Goal: Task Accomplishment & Management: Manage account settings

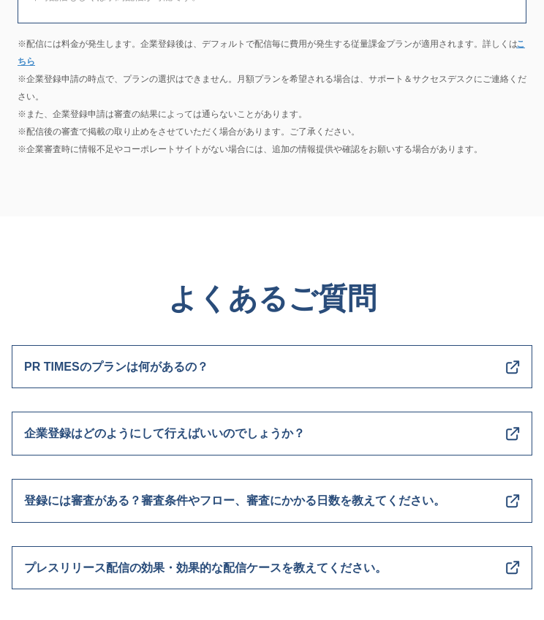
scroll to position [7970, 0]
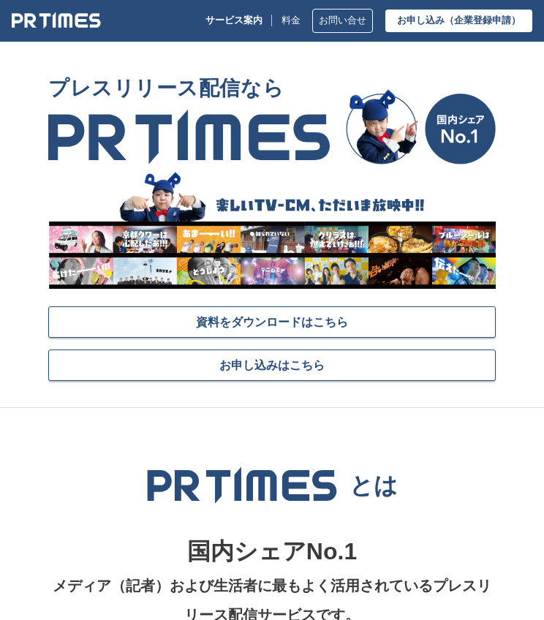
click at [394, 24] on link "お申し込み （企業登録申請）" at bounding box center [458, 21] width 147 height 23
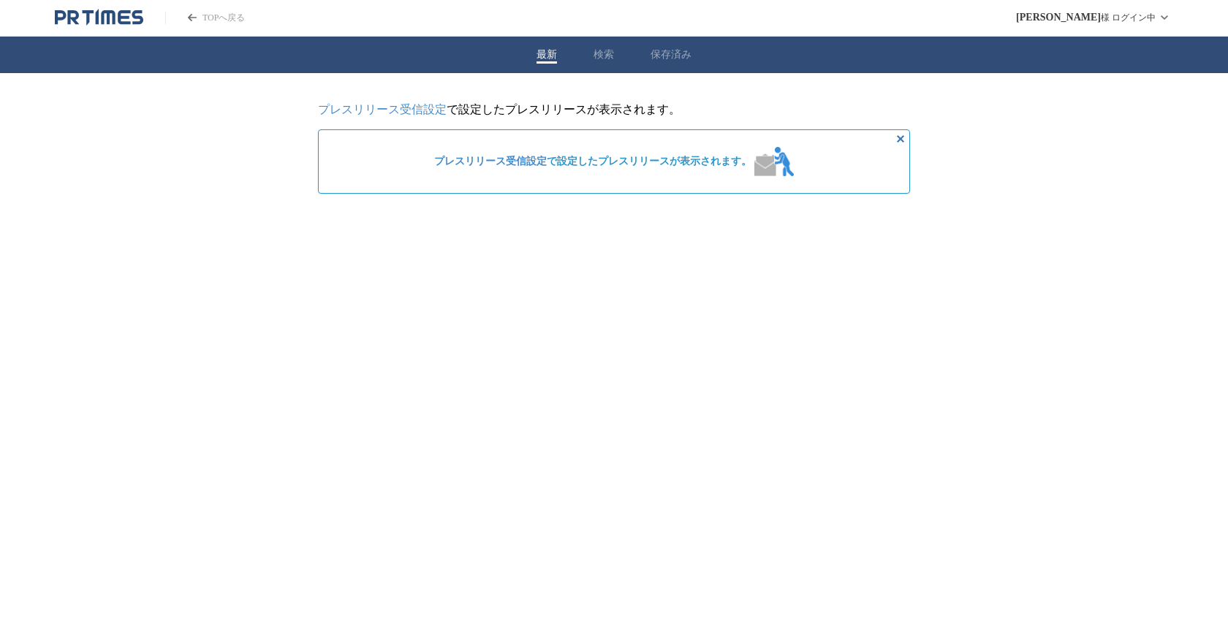
click at [496, 165] on link "プレスリリース受信設定" at bounding box center [490, 161] width 113 height 11
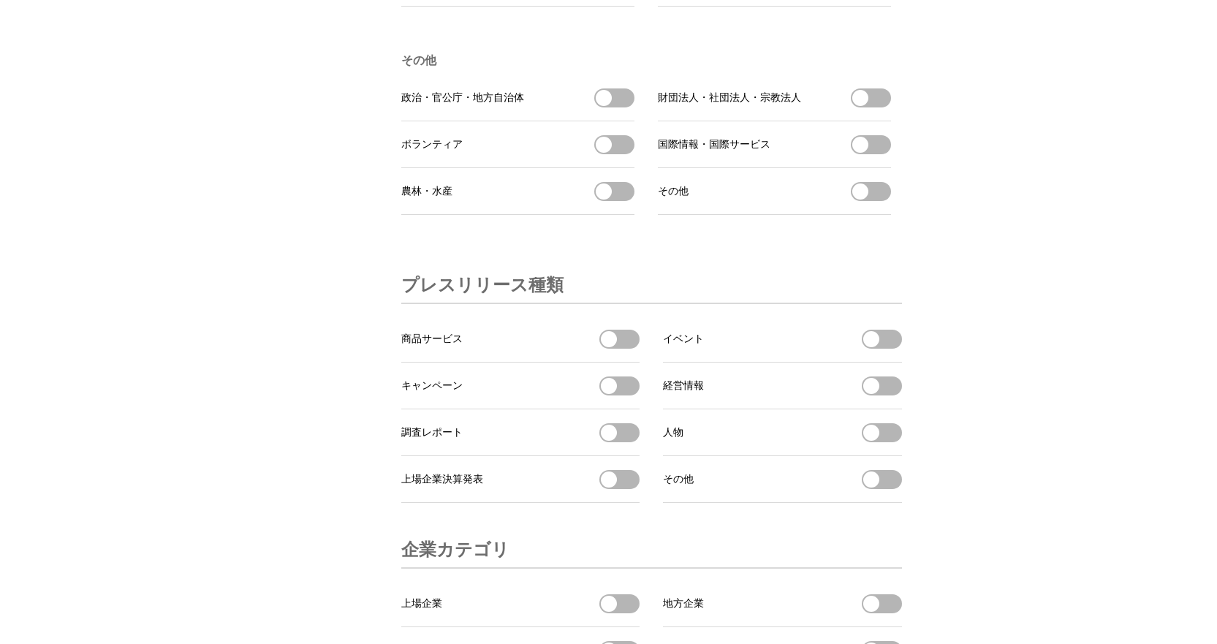
scroll to position [4877, 0]
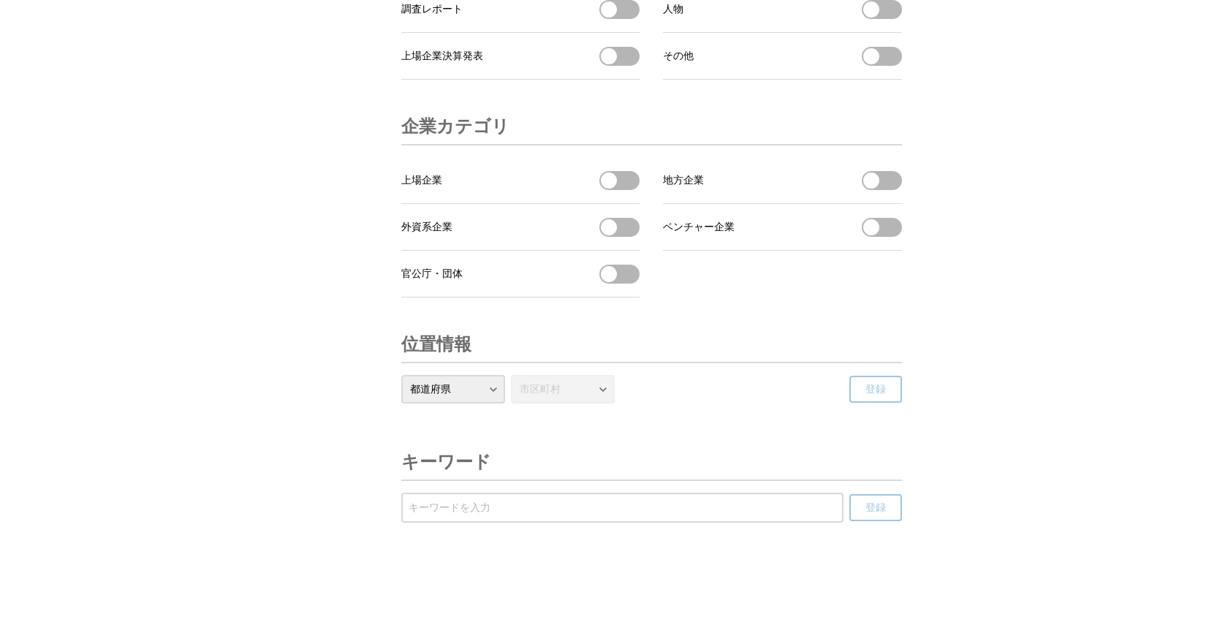
click at [456, 502] on input "受信するキーワードを登録する" at bounding box center [623, 508] width 428 height 16
click at [466, 509] on input "受信するキーワードを登録する" at bounding box center [623, 508] width 428 height 16
type input "o"
type input "オーストラリア"
click at [871, 505] on span "登録" at bounding box center [876, 508] width 20 height 13
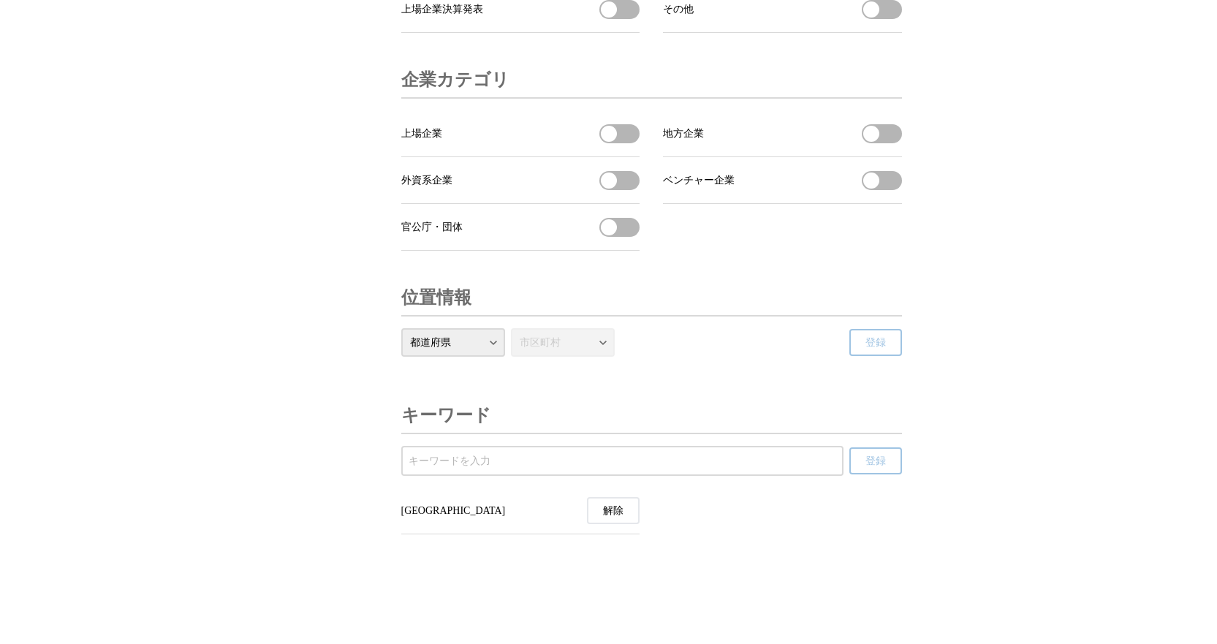
click at [470, 469] on input "受信するキーワードを登録する" at bounding box center [623, 461] width 428 height 16
type input "ｊ"
type input "ニュージーランド"
click at [866, 468] on span "登録" at bounding box center [876, 461] width 20 height 13
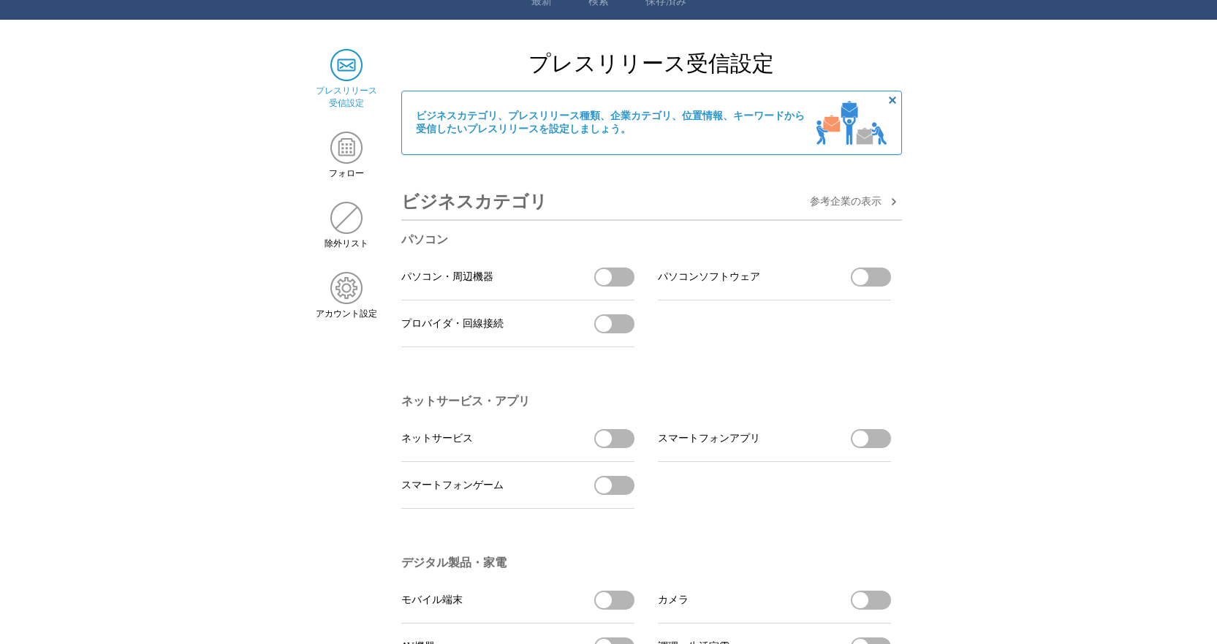
scroll to position [0, 0]
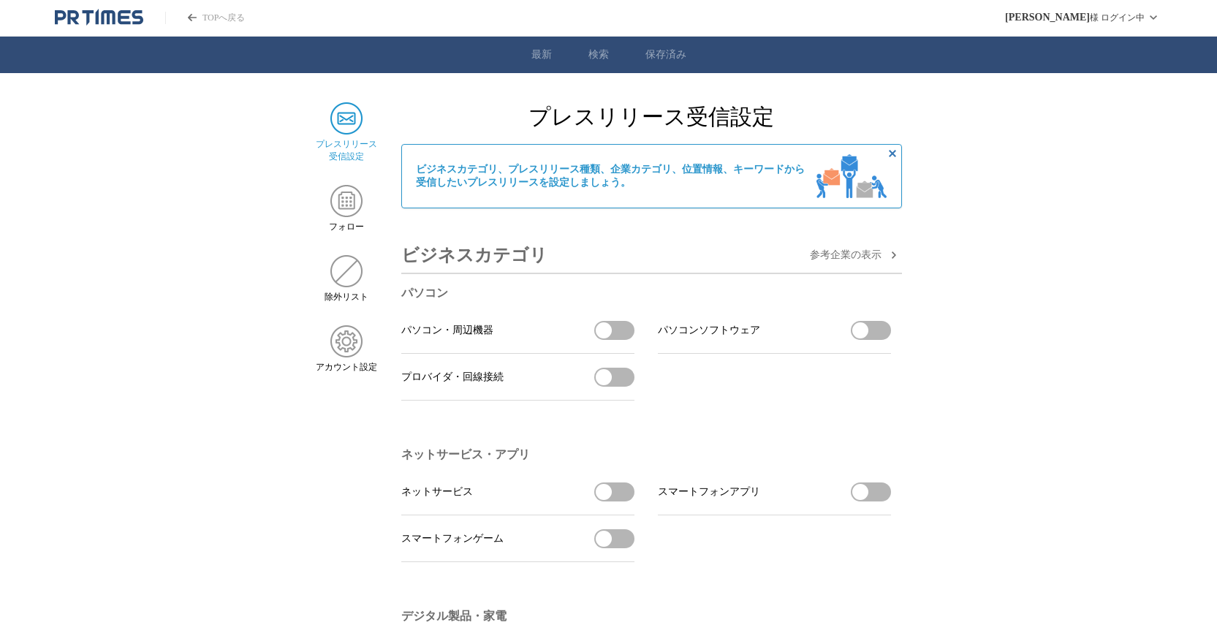
click at [893, 162] on icon "非表示にする" at bounding box center [893, 154] width 18 height 18
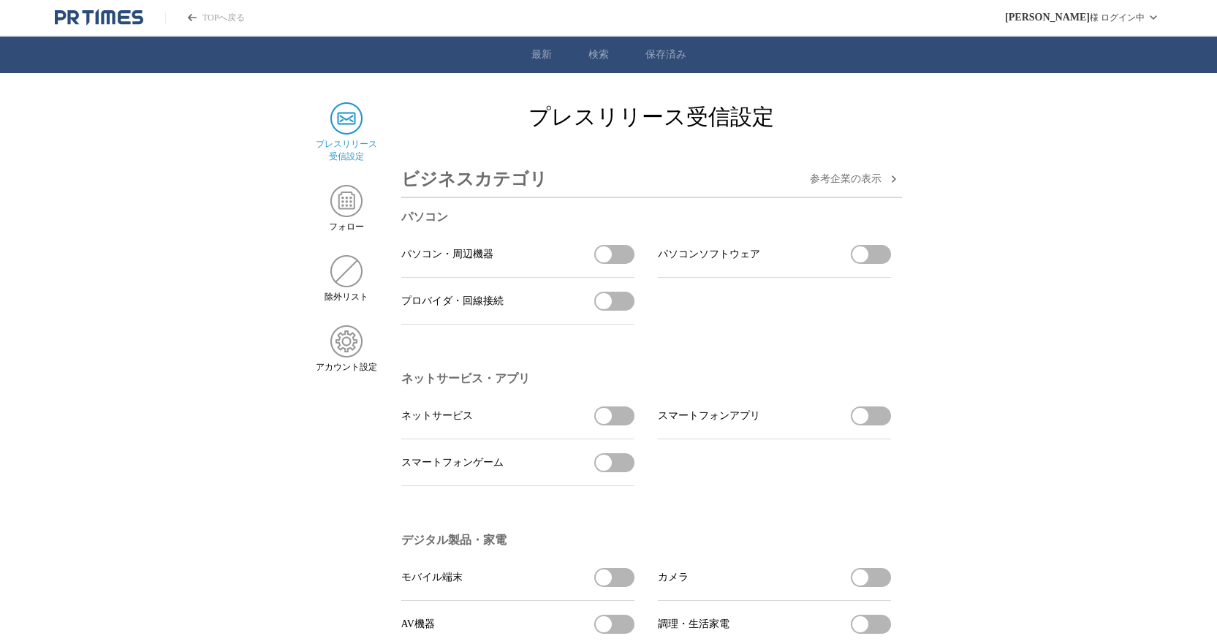
click at [343, 116] on img at bounding box center [346, 118] width 32 height 32
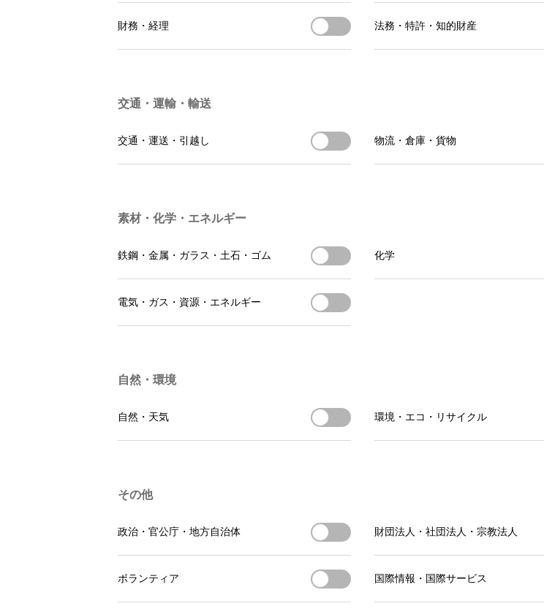
scroll to position [3678, 0]
